Goal: Complete application form

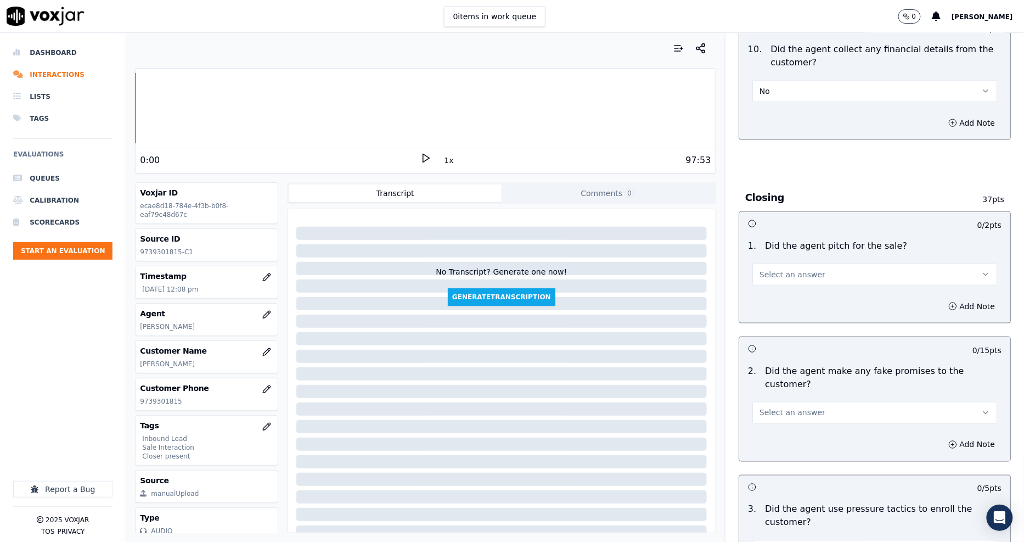
scroll to position [1951, 0]
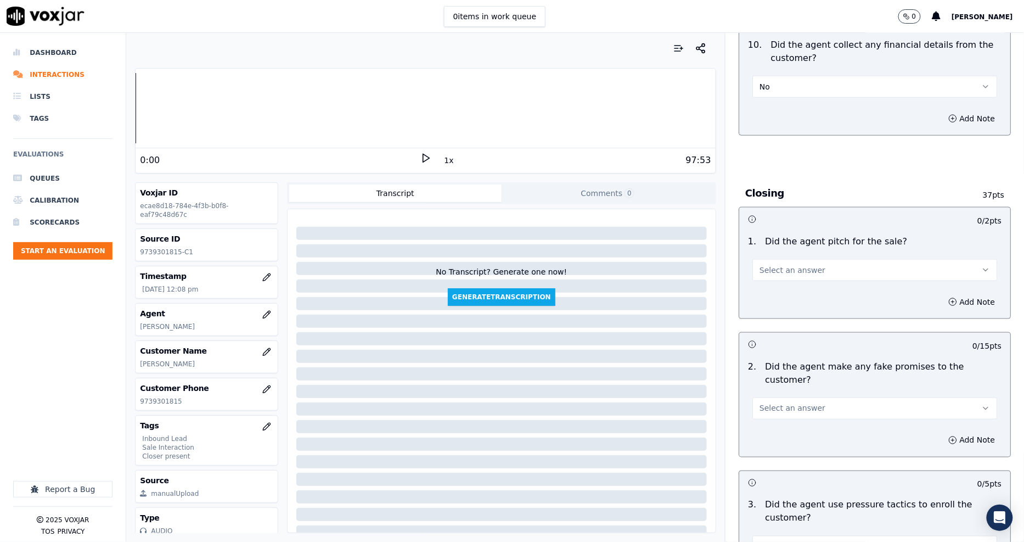
click at [769, 264] on span "Select an answer" at bounding box center [792, 269] width 66 height 11
click at [769, 281] on div "Yes" at bounding box center [855, 282] width 224 height 18
click at [778, 403] on span "Select an answer" at bounding box center [792, 408] width 66 height 11
click at [776, 419] on div "No" at bounding box center [855, 425] width 224 height 18
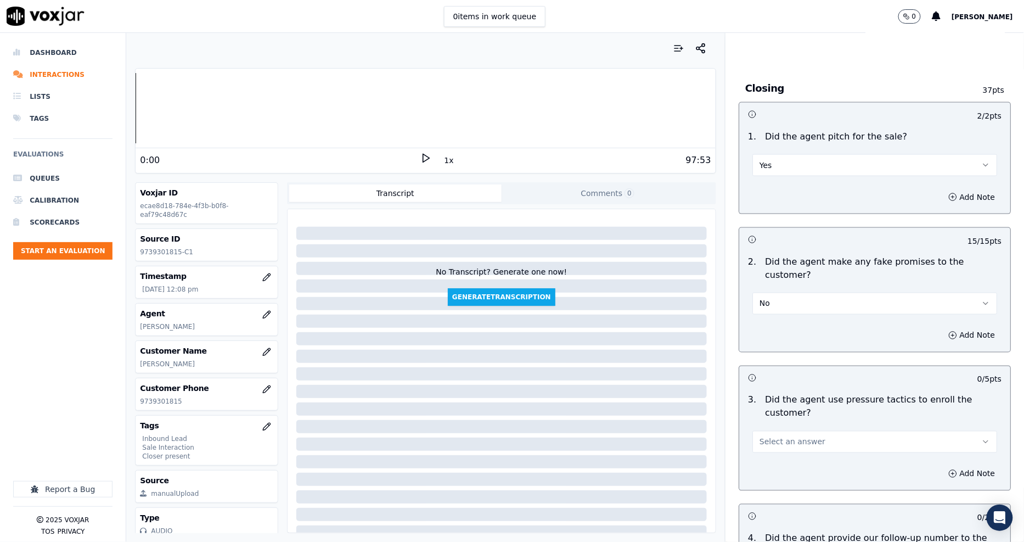
scroll to position [2133, 0]
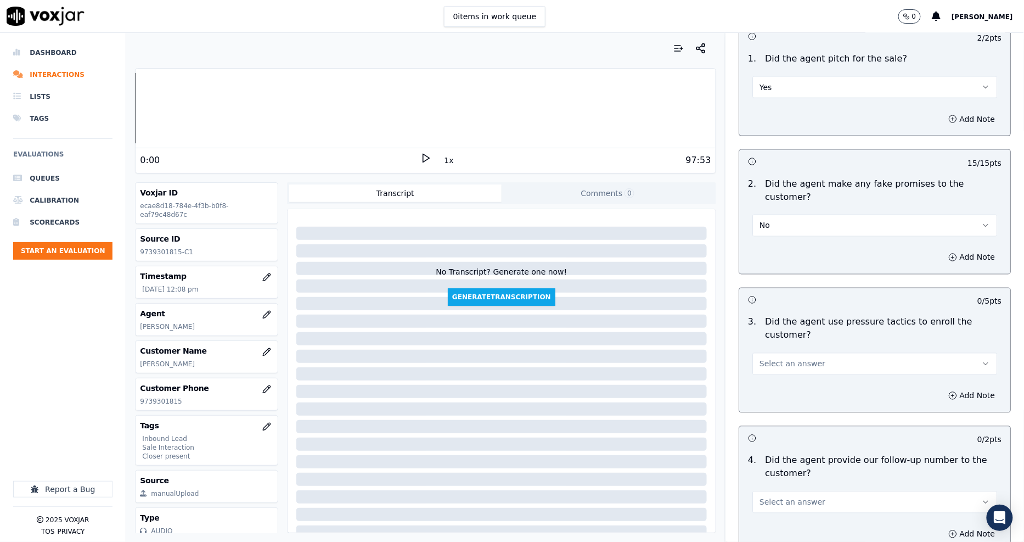
click at [767, 358] on span "Select an answer" at bounding box center [792, 363] width 66 height 11
click at [770, 363] on div "No" at bounding box center [855, 367] width 224 height 18
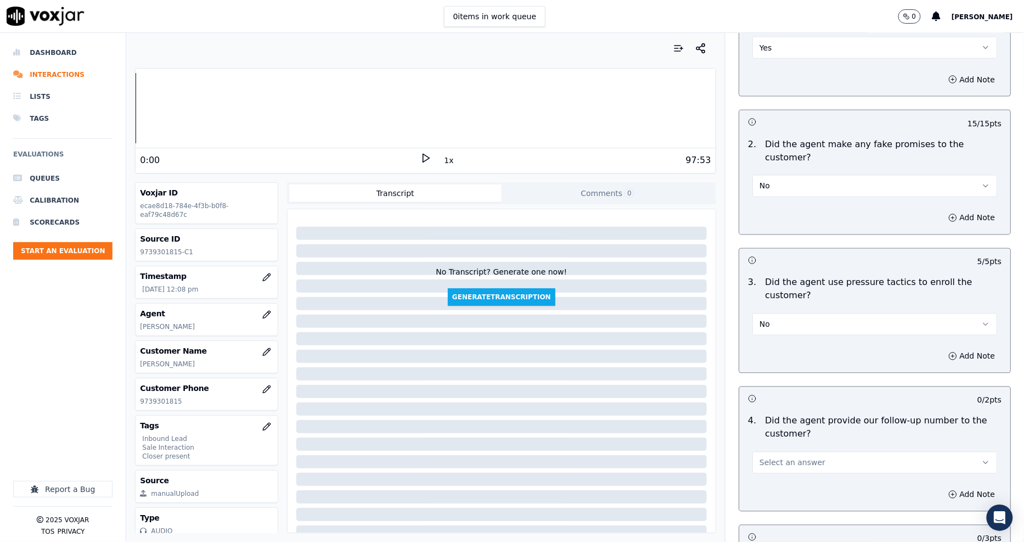
scroll to position [2256, 0]
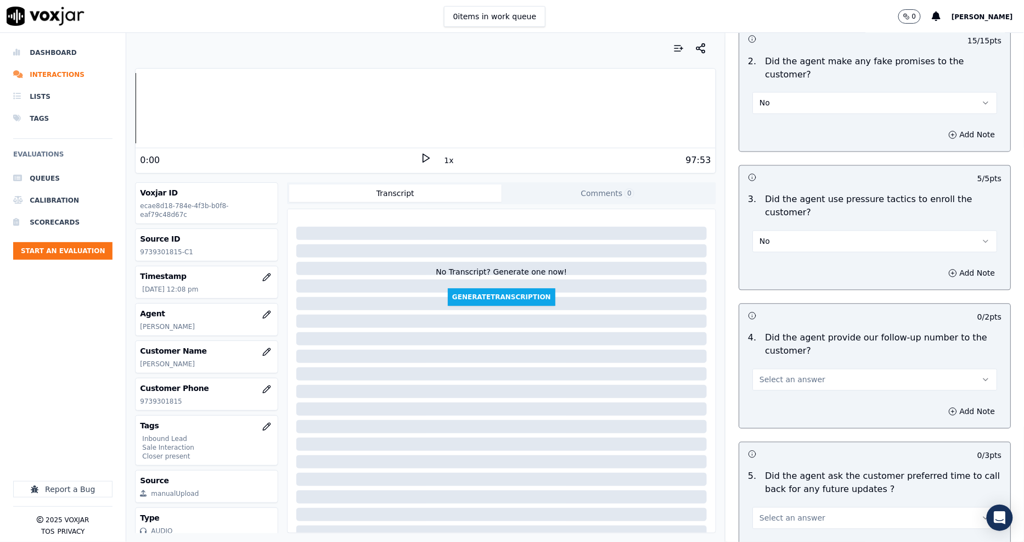
click at [754, 358] on div "Select an answer" at bounding box center [874, 374] width 262 height 33
click at [760, 374] on span "Select an answer" at bounding box center [792, 379] width 66 height 11
click at [760, 371] on div "Yes" at bounding box center [855, 366] width 224 height 18
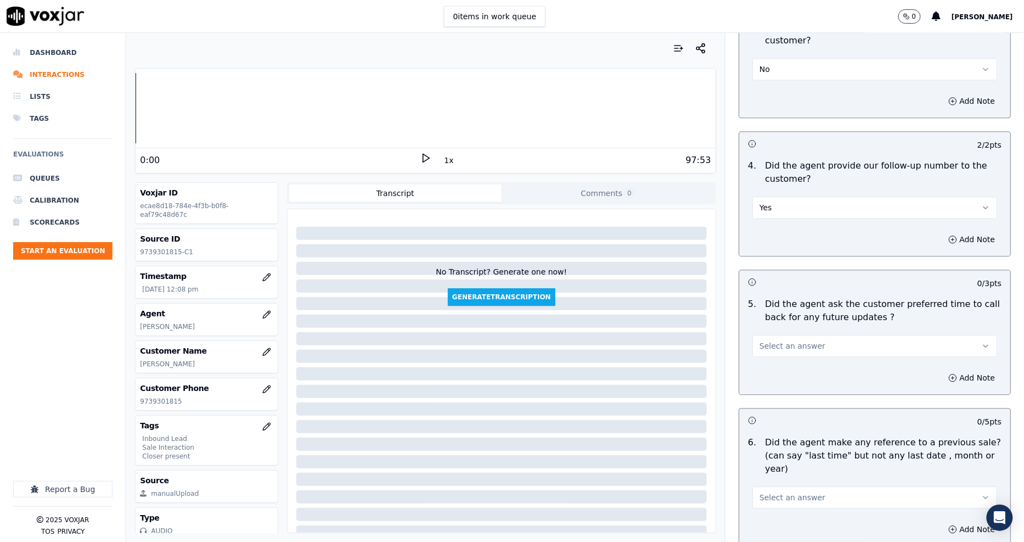
scroll to position [2438, 0]
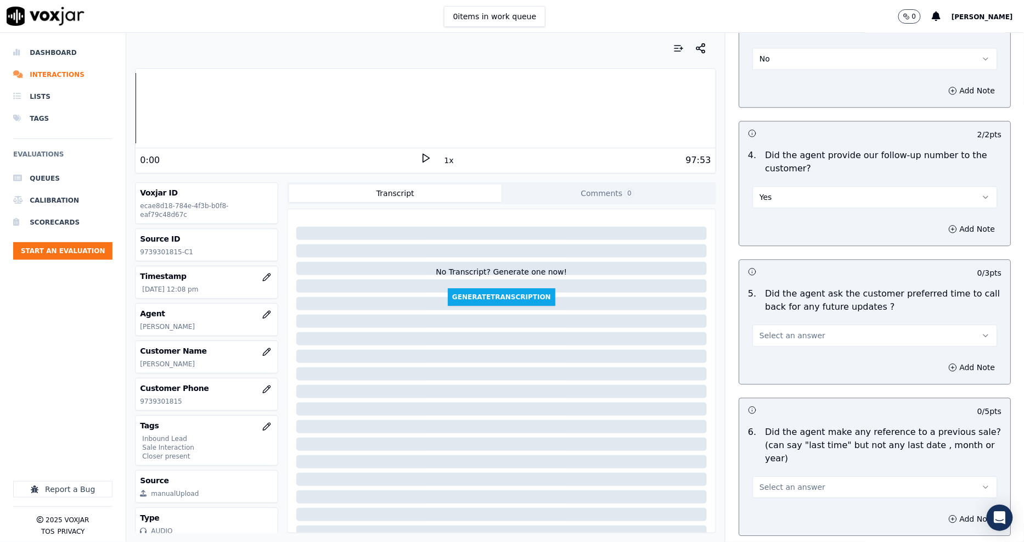
click at [760, 330] on span "Select an answer" at bounding box center [792, 335] width 66 height 11
drag, startPoint x: 762, startPoint y: 304, endPoint x: 769, endPoint y: 315, distance: 13.1
click at [769, 315] on div "Yes No N/A" at bounding box center [855, 339] width 228 height 57
click at [774, 357] on div "N/A" at bounding box center [855, 357] width 224 height 18
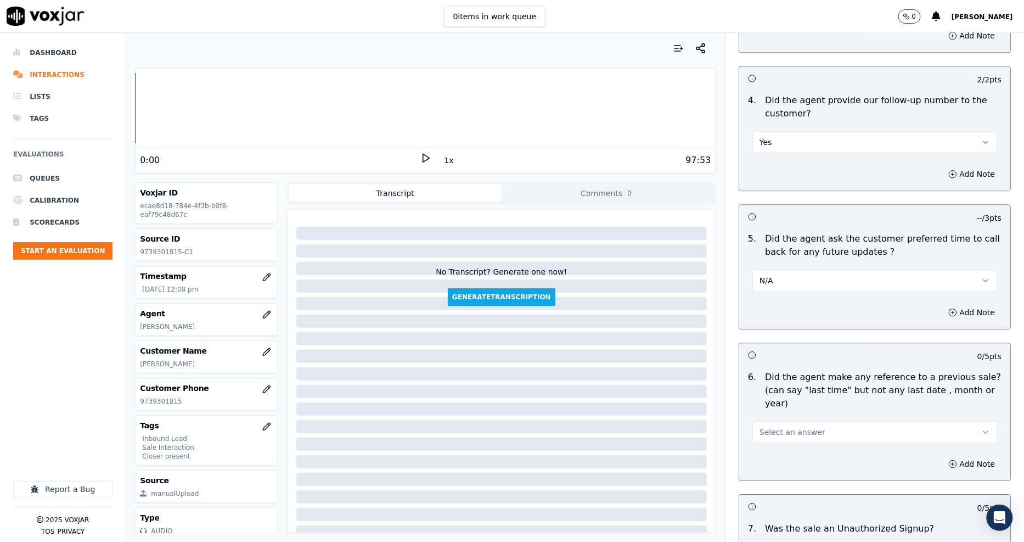
scroll to position [2599, 0]
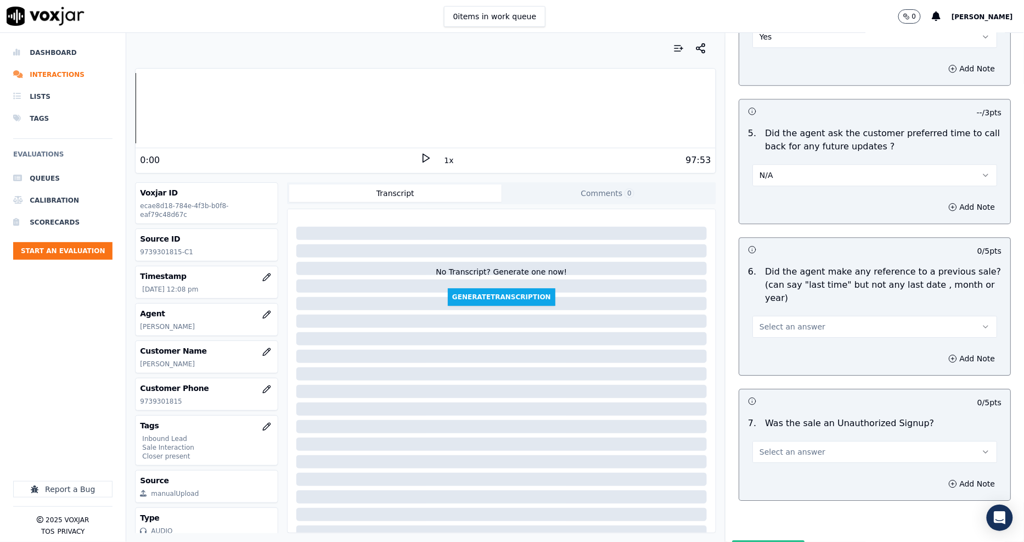
click at [769, 321] on span "Select an answer" at bounding box center [792, 326] width 66 height 11
click at [764, 322] on div "No" at bounding box center [855, 317] width 224 height 18
click at [772, 446] on span "Select an answer" at bounding box center [792, 451] width 66 height 11
click at [776, 433] on div "No" at bounding box center [855, 442] width 224 height 18
drag, startPoint x: 758, startPoint y: 504, endPoint x: 763, endPoint y: 494, distance: 10.6
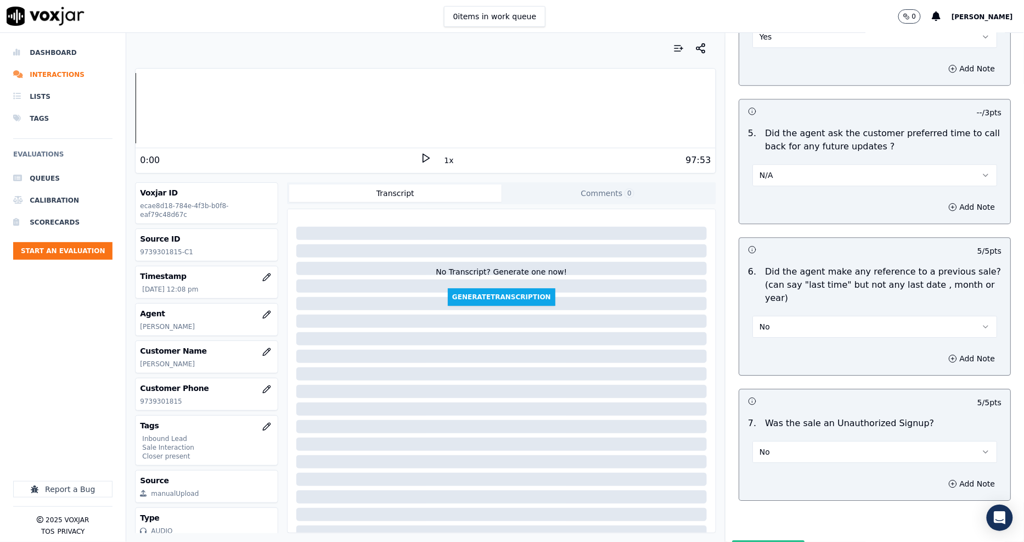
click at [759, 540] on button "Submit Scores" at bounding box center [768, 550] width 73 height 20
